Goal: Find specific page/section: Find specific page/section

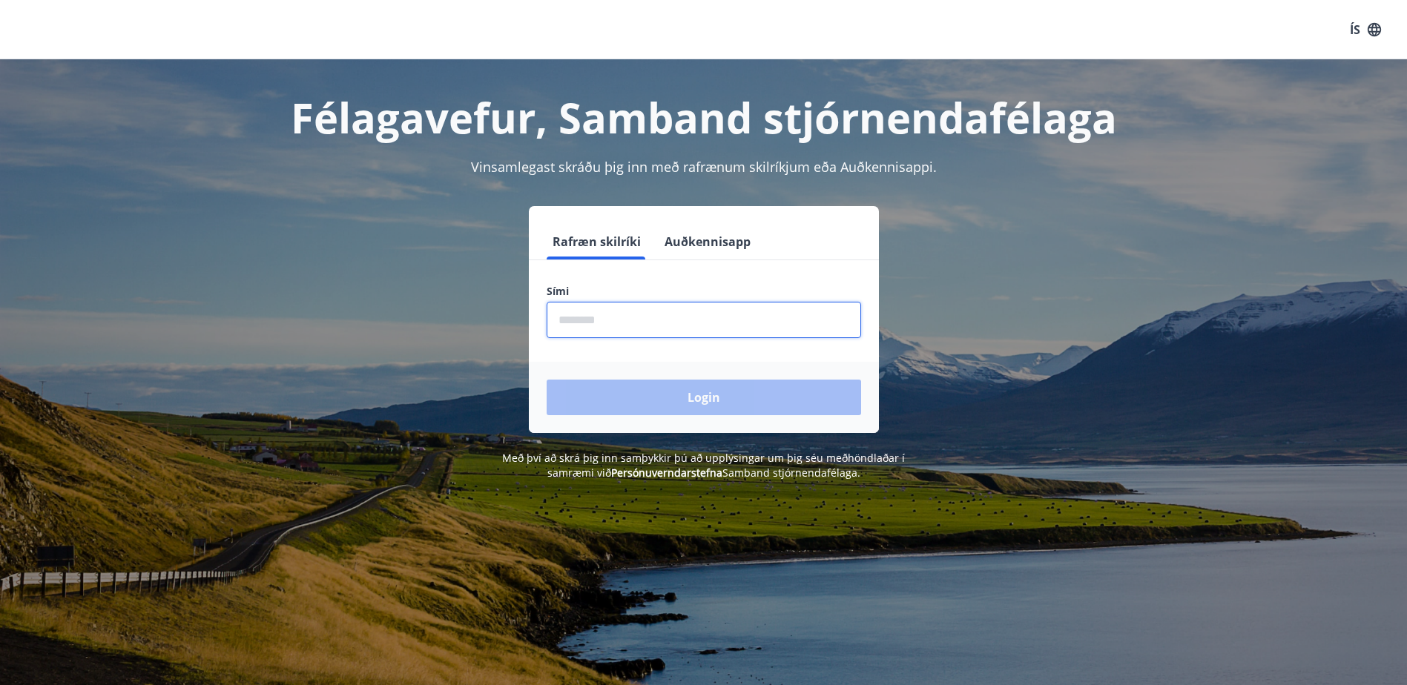
click at [590, 314] on input "phone" at bounding box center [704, 320] width 314 height 36
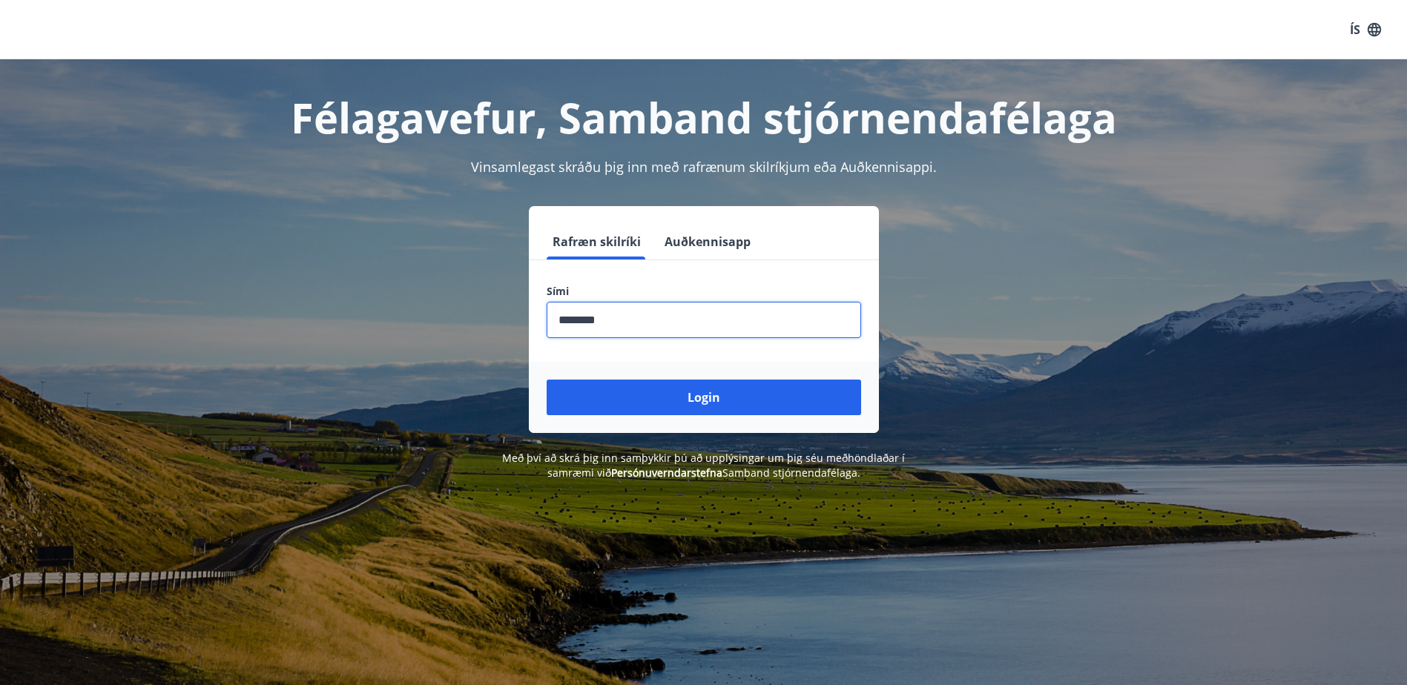
type input "********"
click at [739, 394] on button "Login" at bounding box center [704, 398] width 314 height 36
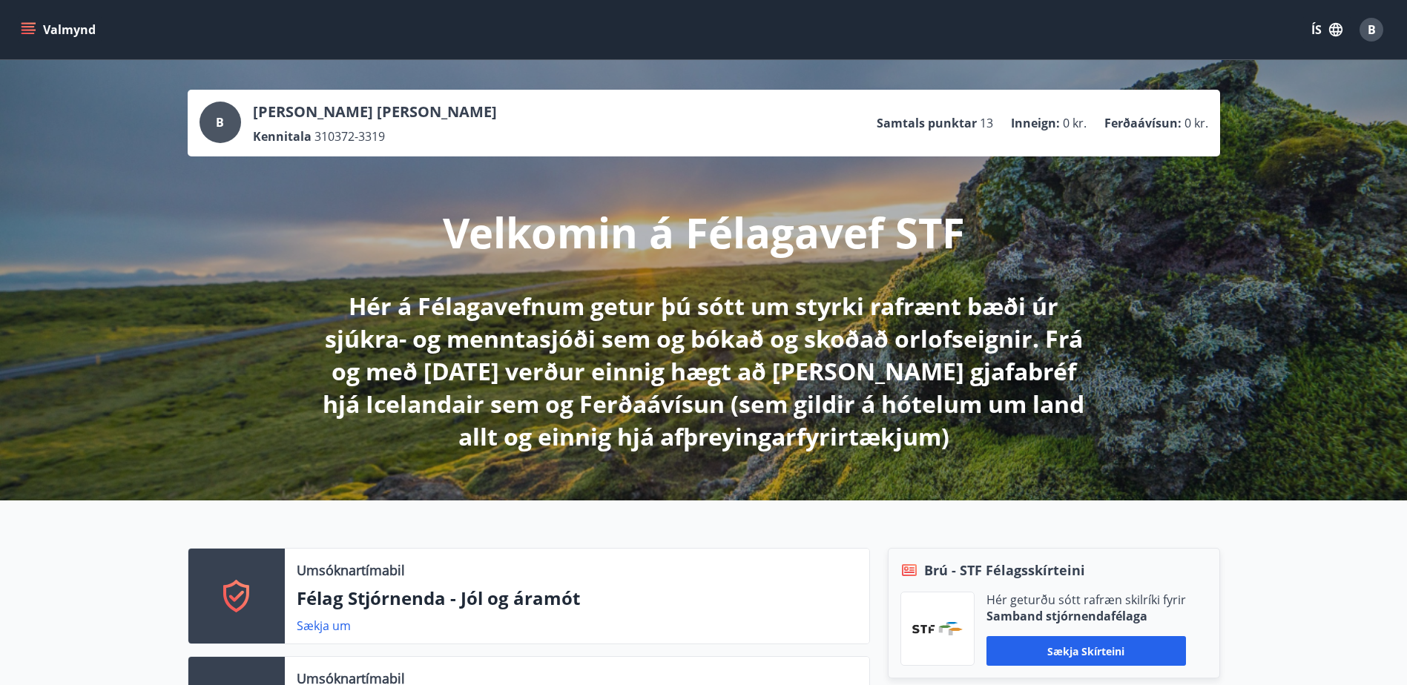
click at [30, 23] on icon "menu" at bounding box center [30, 23] width 16 height 1
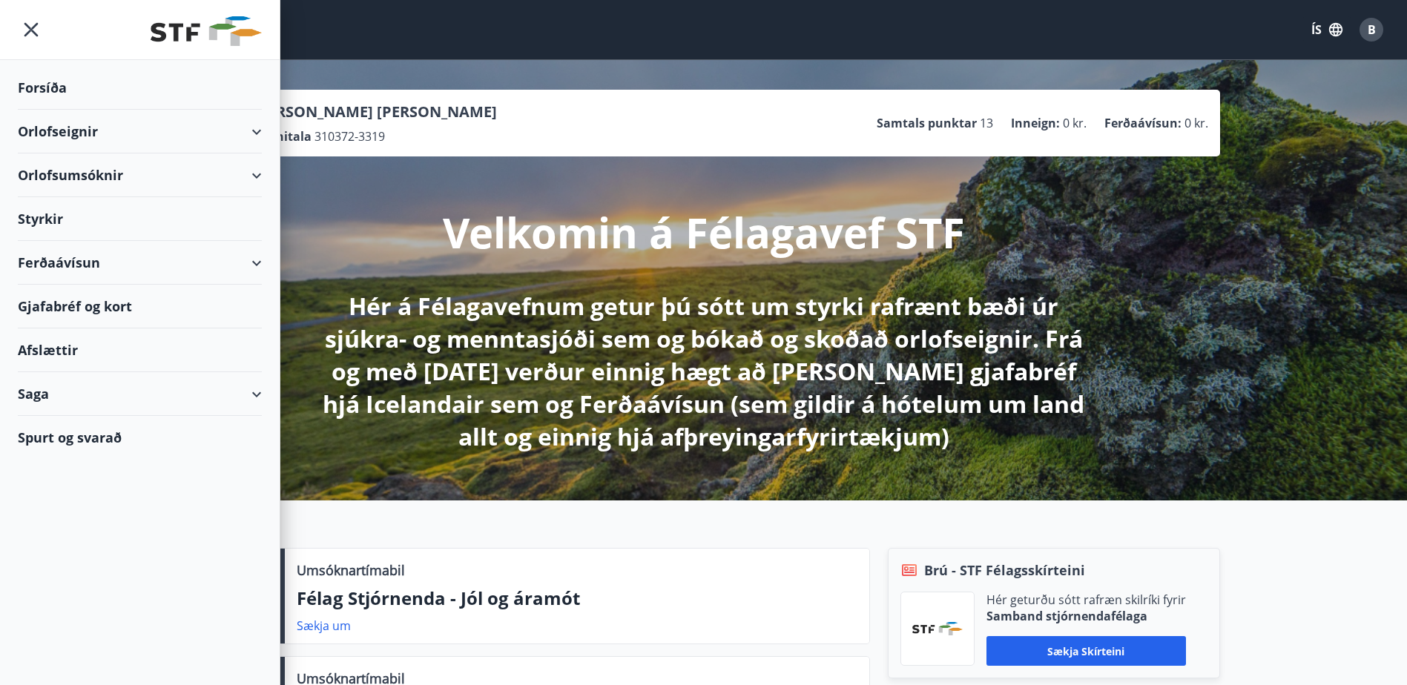
click at [99, 306] on div "Gjafabréf og kort" at bounding box center [140, 307] width 244 height 44
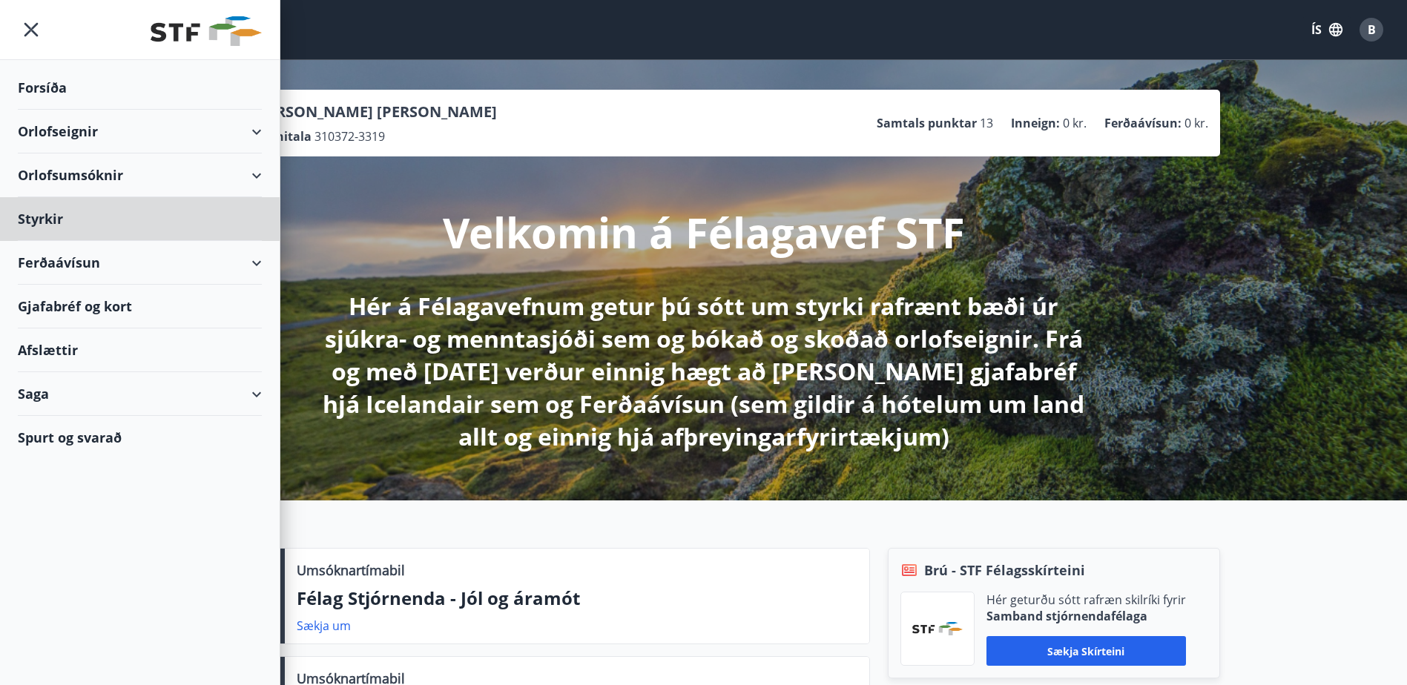
click at [32, 79] on div "Forsíða" at bounding box center [140, 88] width 244 height 44
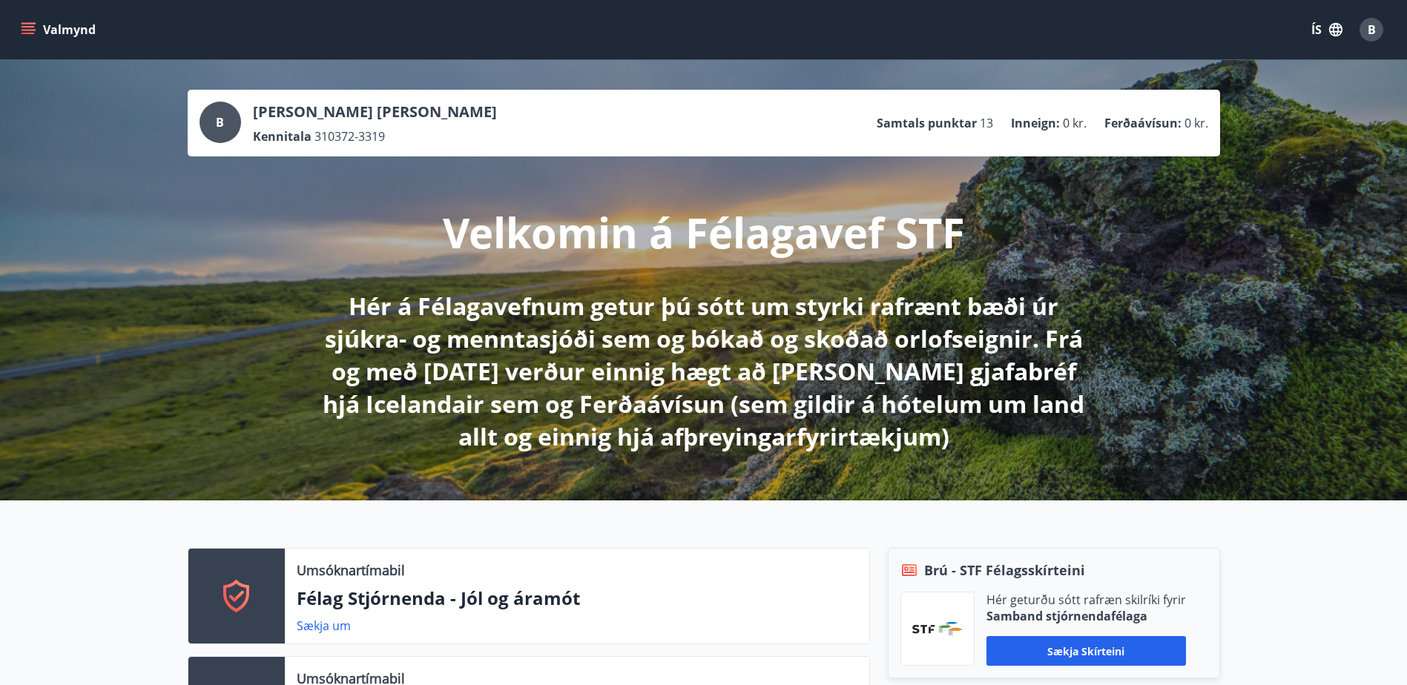
click at [33, 22] on icon "menu" at bounding box center [28, 29] width 15 height 15
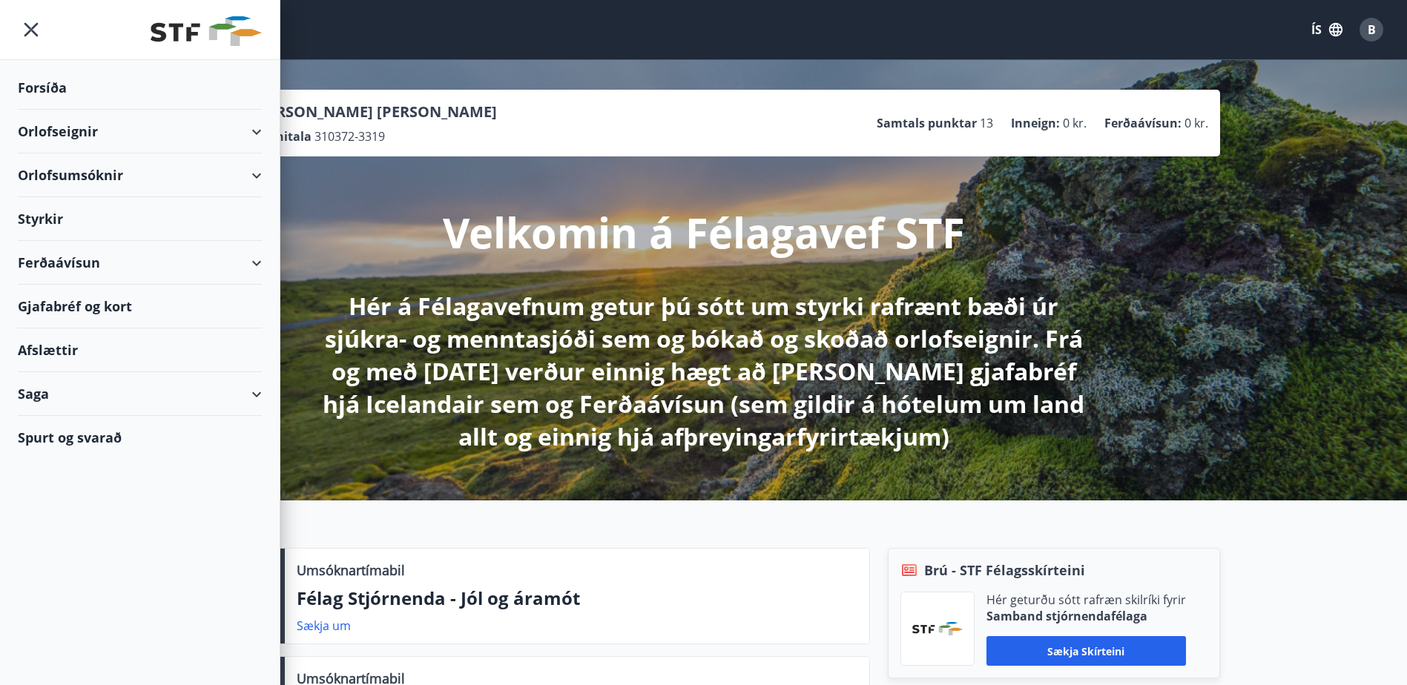
click at [87, 300] on div "Gjafabréf og kort" at bounding box center [140, 307] width 244 height 44
click at [26, 24] on icon "menu" at bounding box center [31, 30] width 14 height 14
